Goal: Navigation & Orientation: Find specific page/section

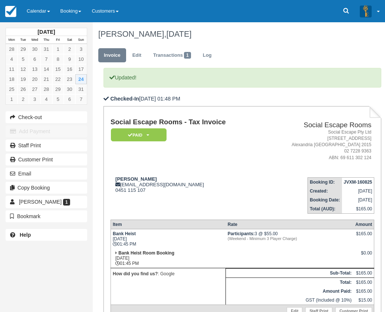
scroll to position [103, 0]
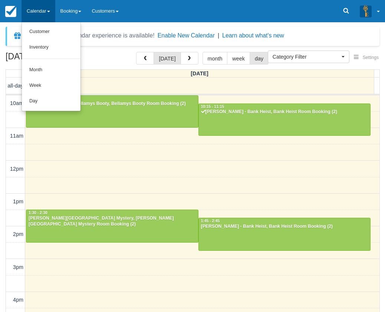
select select
click at [42, 92] on link "Week" at bounding box center [51, 86] width 59 height 16
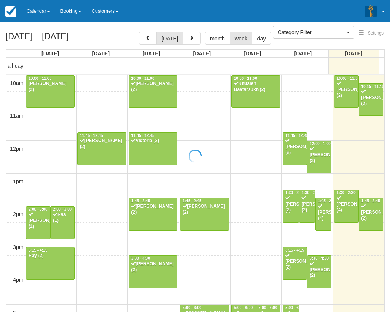
select select
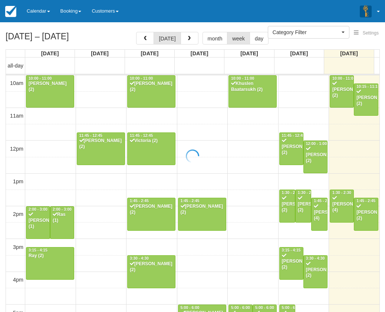
scroll to position [164, 0]
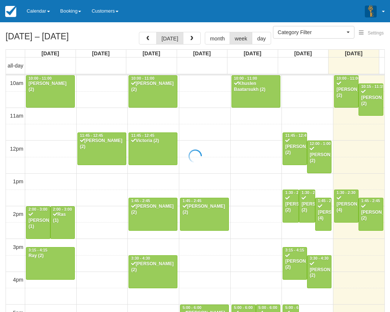
select select
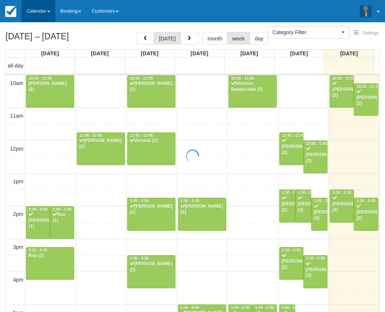
scroll to position [164, 0]
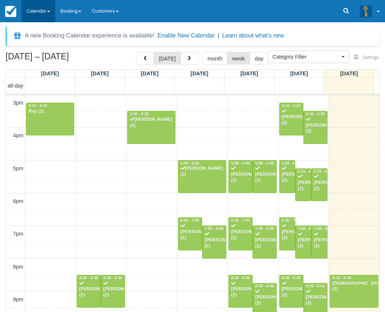
click at [37, 16] on link "Calendar" at bounding box center [38, 11] width 34 height 22
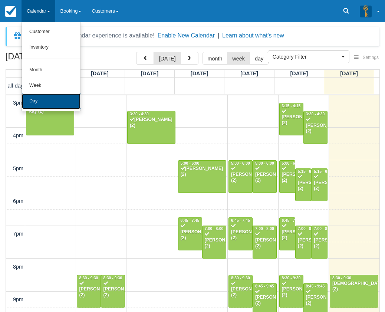
click at [46, 107] on link "Day" at bounding box center [51, 101] width 59 height 16
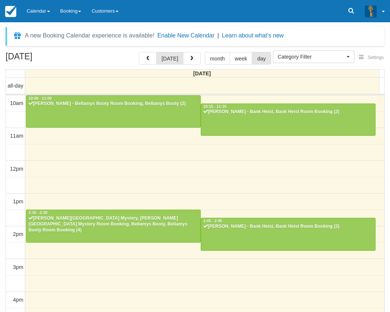
select select
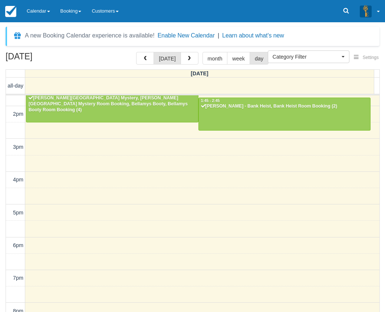
scroll to position [171, 0]
